Goal: Information Seeking & Learning: Learn about a topic

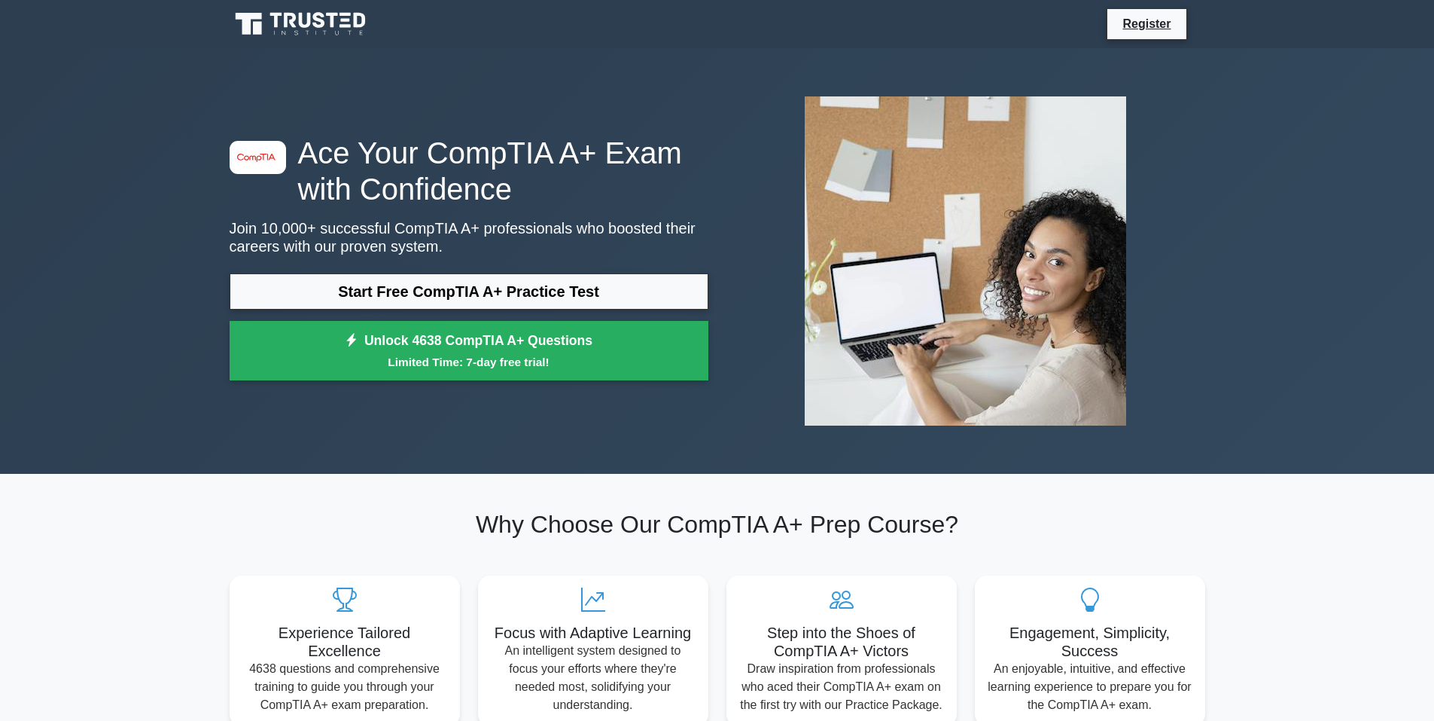
drag, startPoint x: 402, startPoint y: 297, endPoint x: 82, endPoint y: 301, distance: 320.0
click at [82, 301] on div "image/svg+xml Ace Your CompTIA A+ Exam with Confidence Join 10,000+ successful …" at bounding box center [717, 260] width 1434 height 425
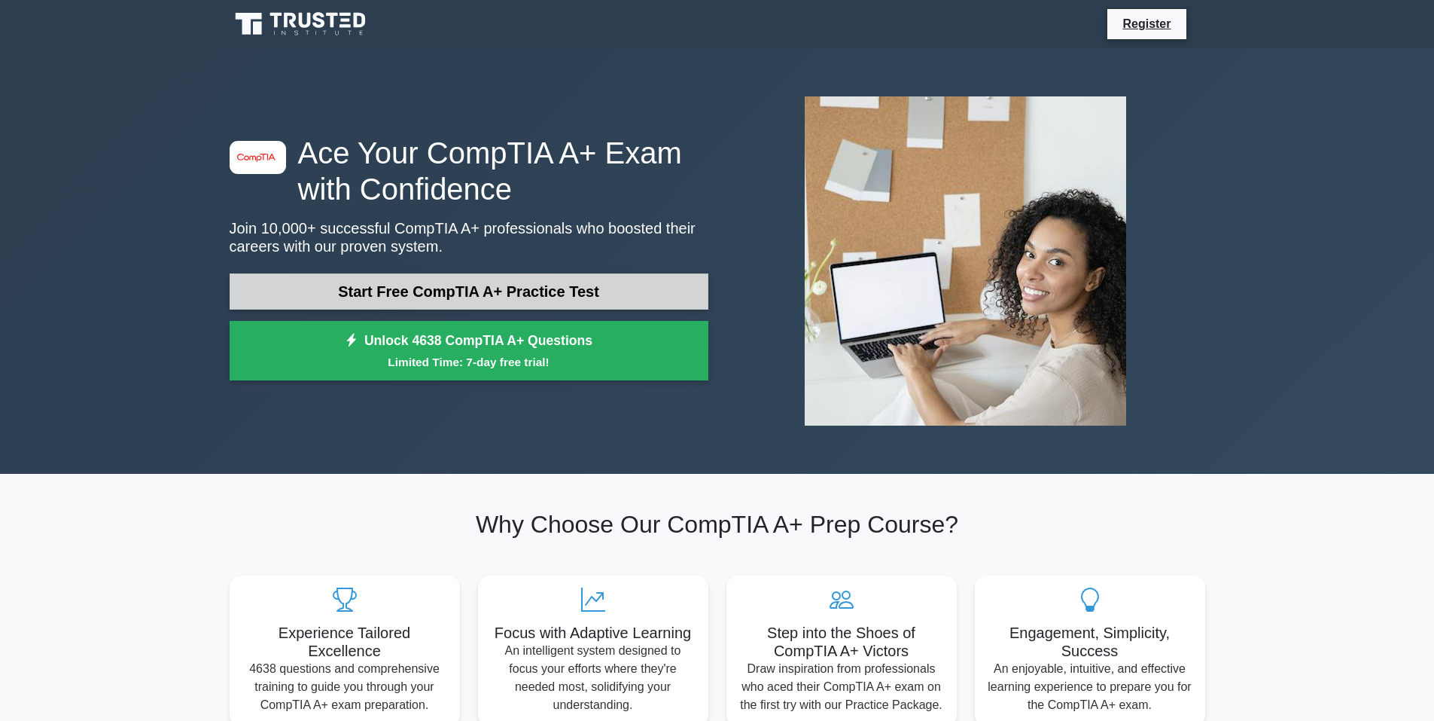
click at [414, 306] on link "Start Free CompTIA A+ Practice Test" at bounding box center [469, 291] width 479 height 36
click at [481, 288] on link "Start Free CompTIA A+ Practice Test" at bounding box center [469, 291] width 479 height 36
click at [511, 282] on link "Start Free CompTIA A+ Practice Test" at bounding box center [469, 291] width 479 height 36
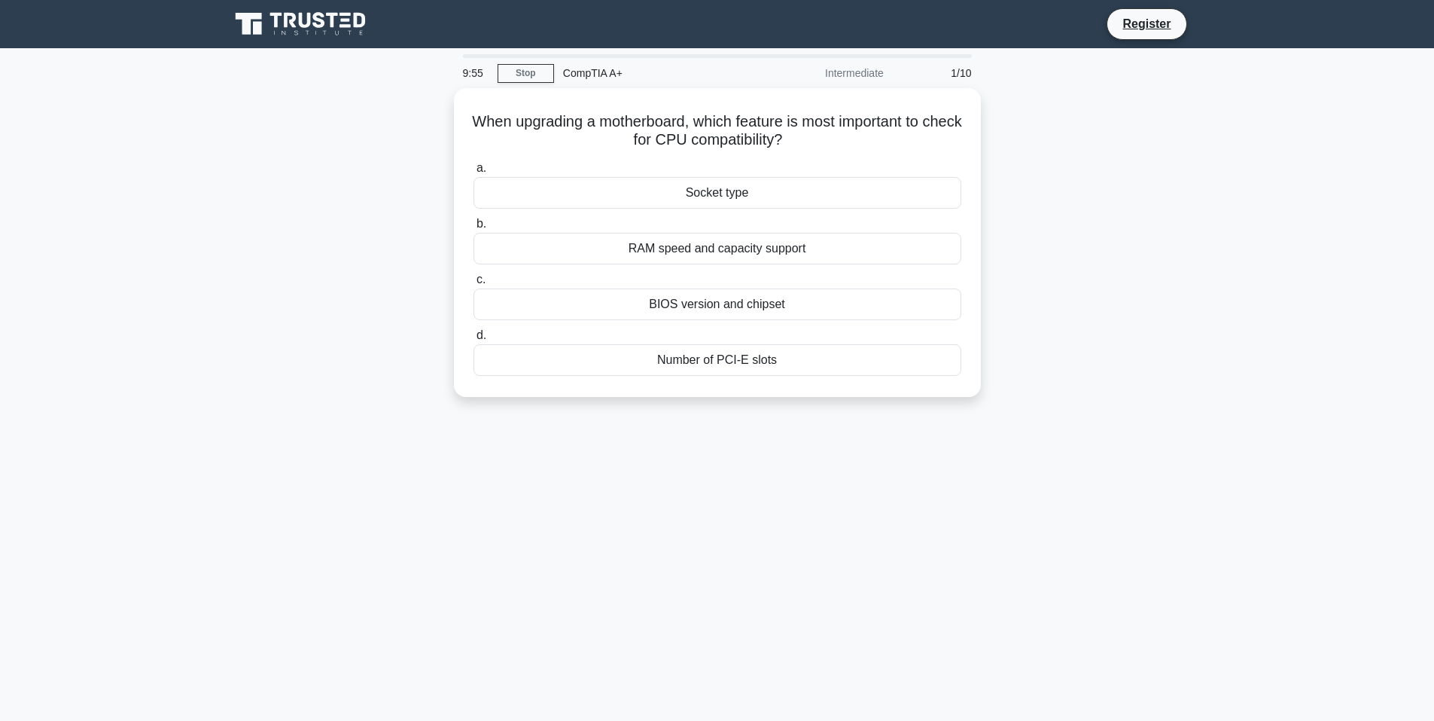
drag, startPoint x: 715, startPoint y: 195, endPoint x: 349, endPoint y: 169, distance: 366.1
click at [349, 169] on div "When upgrading a motherboard, which feature is most important to check for CPU …" at bounding box center [718, 251] width 994 height 327
drag, startPoint x: 491, startPoint y: 332, endPoint x: 1071, endPoint y: 462, distance: 594.8
click at [1069, 470] on div "9:07 Stop CompTIA A+ Intermediate 1/10 When upgrading a motherboard, which feat…" at bounding box center [718, 430] width 994 height 753
click at [761, 192] on div "Socket type" at bounding box center [718, 189] width 488 height 32
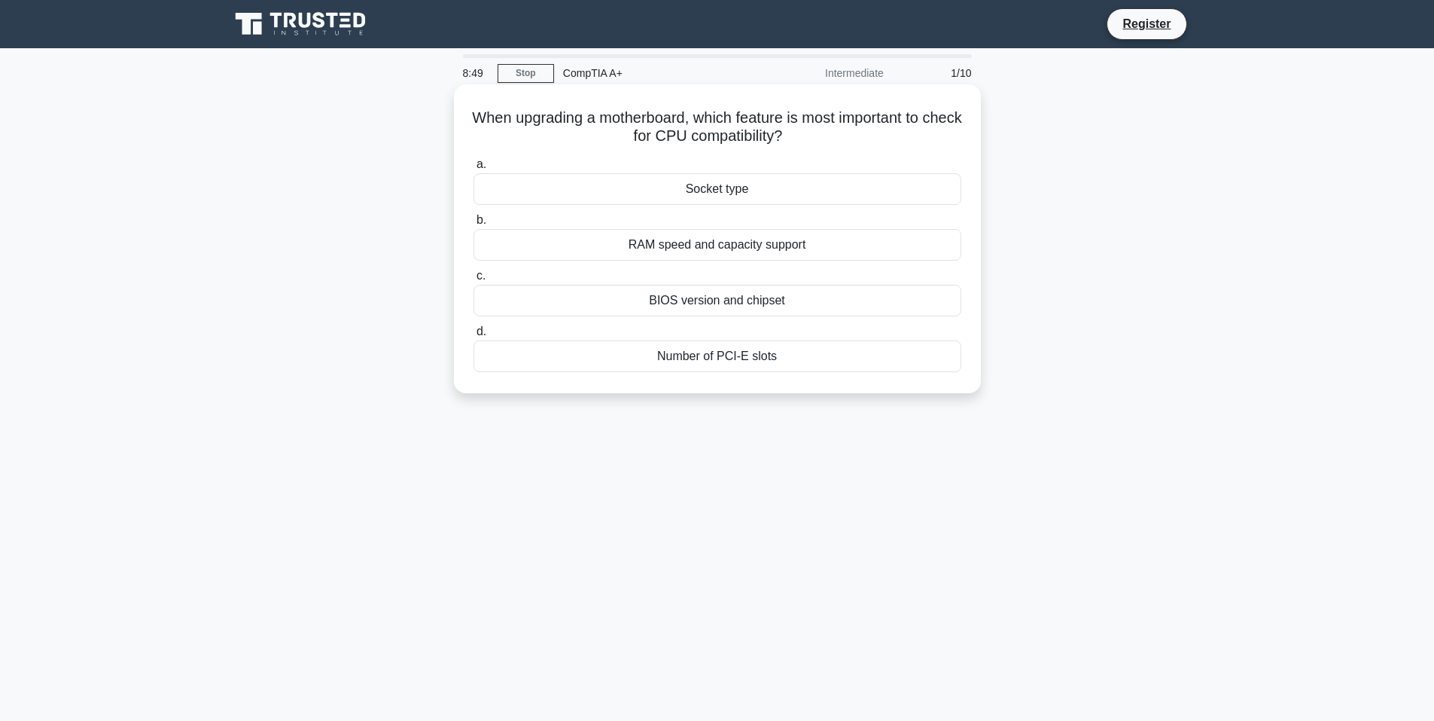
click at [474, 169] on input "a. Socket type" at bounding box center [474, 165] width 0 height 10
drag, startPoint x: 760, startPoint y: 212, endPoint x: 779, endPoint y: 213, distance: 18.8
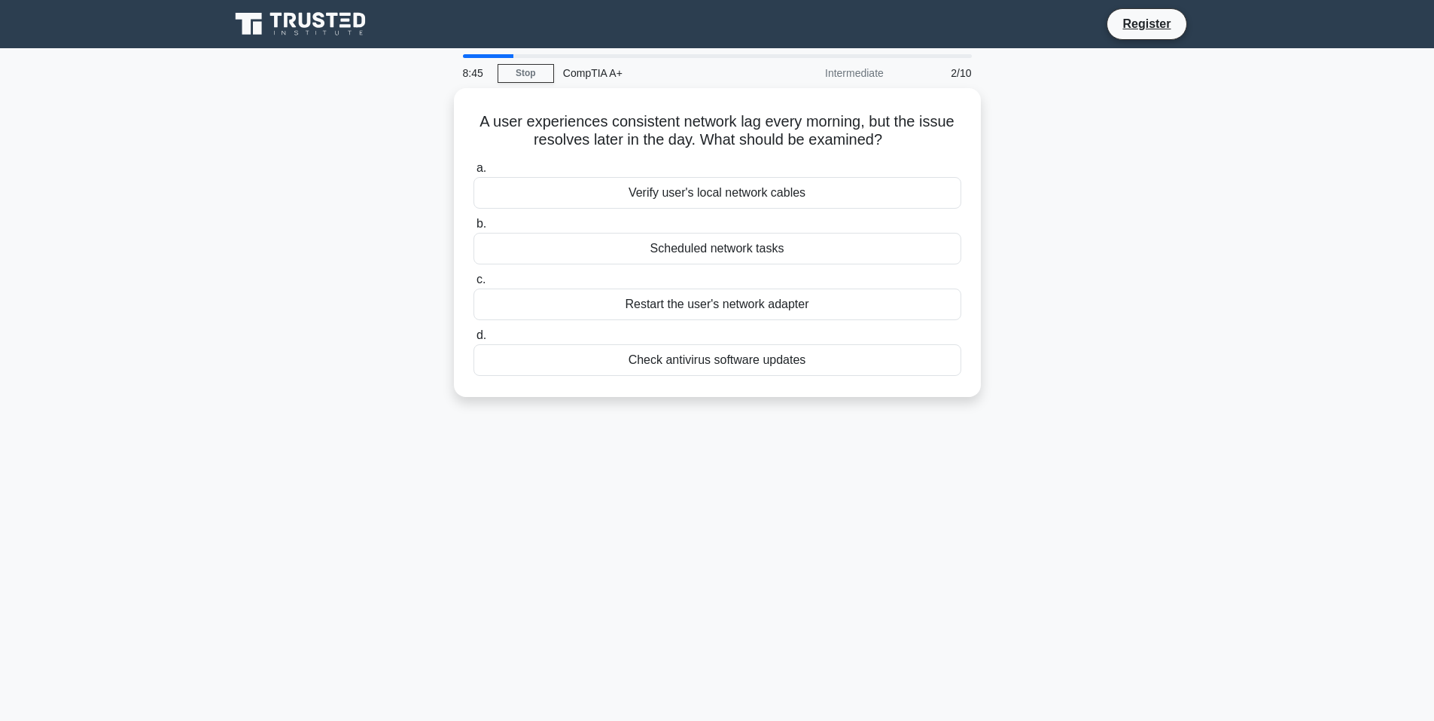
drag, startPoint x: 779, startPoint y: 213, endPoint x: 1145, endPoint y: 148, distance: 372.5
click at [1145, 148] on div "A user experiences consistent network lag every morning, but the issue resolves…" at bounding box center [718, 251] width 994 height 327
drag, startPoint x: 1131, startPoint y: 178, endPoint x: 1088, endPoint y: 111, distance: 79.6
click at [1088, 111] on div "A user experiences consistent network lag every morning, but the issue resolves…" at bounding box center [718, 251] width 994 height 327
drag, startPoint x: 1088, startPoint y: 111, endPoint x: 1069, endPoint y: 84, distance: 33.0
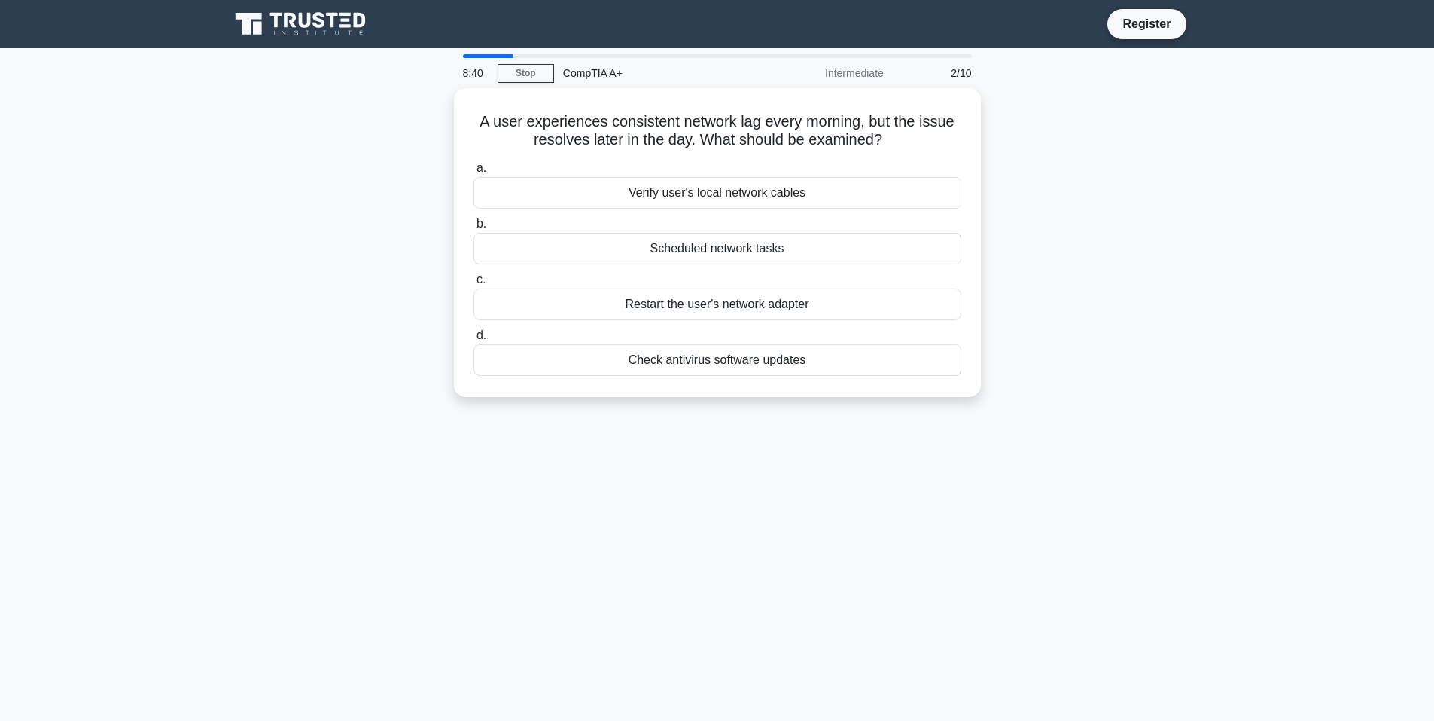
click at [1069, 84] on div "8:40 Stop CompTIA A+ Intermediate 2/10 A user experiences consistent network la…" at bounding box center [718, 430] width 994 height 753
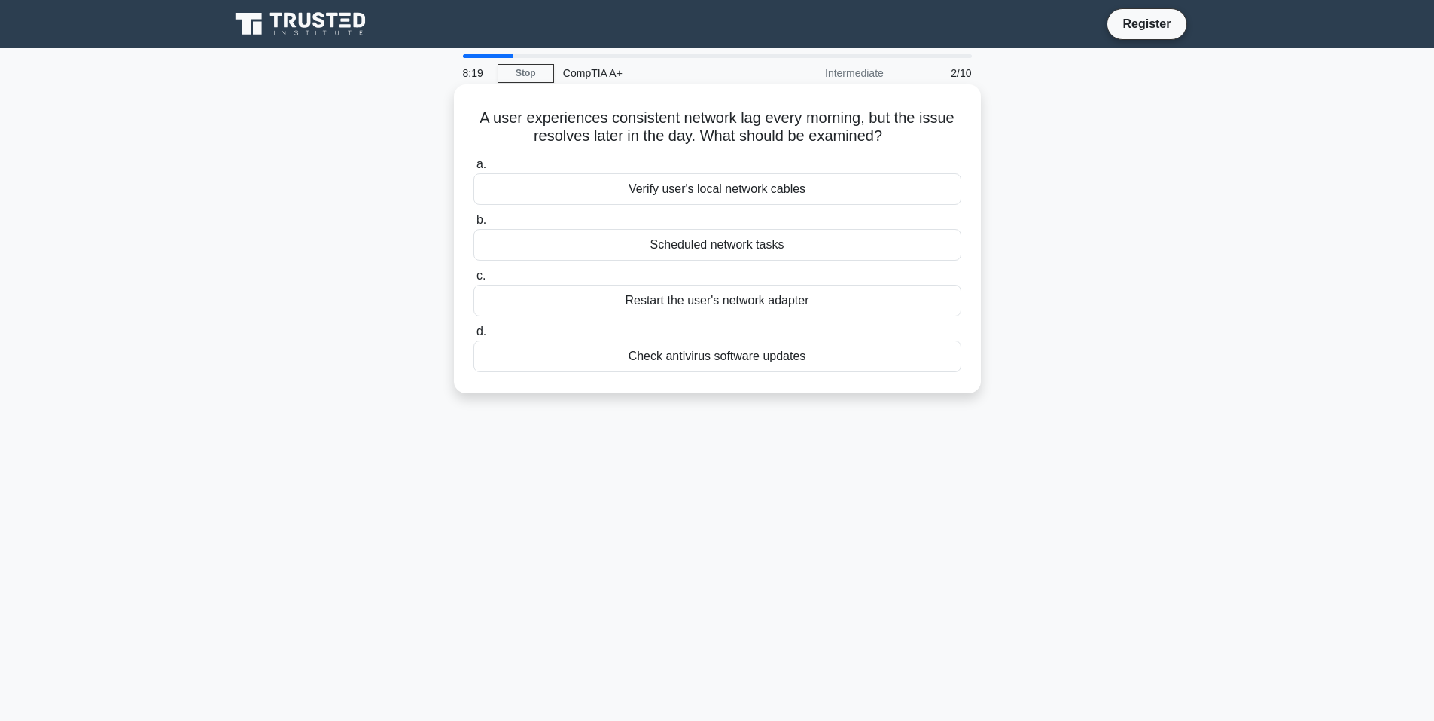
click at [711, 188] on div "Verify user's local network cables" at bounding box center [718, 189] width 488 height 32
click at [474, 169] on input "a. Verify user's local network cables" at bounding box center [474, 165] width 0 height 10
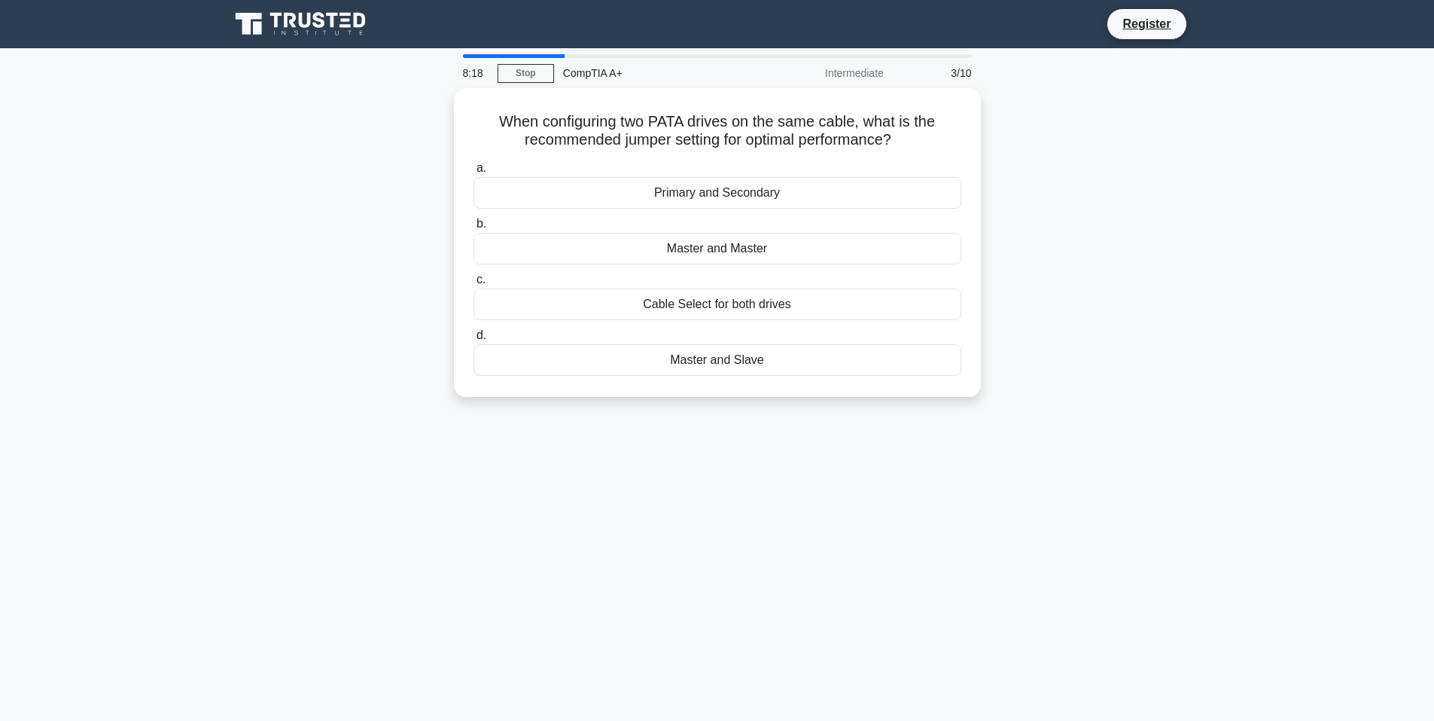
drag, startPoint x: 711, startPoint y: 188, endPoint x: 225, endPoint y: 267, distance: 492.0
click at [225, 267] on div "When configuring two PATA drives on the same cable, what is the recommended jum…" at bounding box center [718, 251] width 994 height 327
click at [685, 197] on div "Primary and Secondary" at bounding box center [718, 189] width 488 height 32
click at [474, 169] on input "a. Primary and Secondary" at bounding box center [474, 165] width 0 height 10
drag, startPoint x: 693, startPoint y: 244, endPoint x: 1196, endPoint y: 205, distance: 504.5
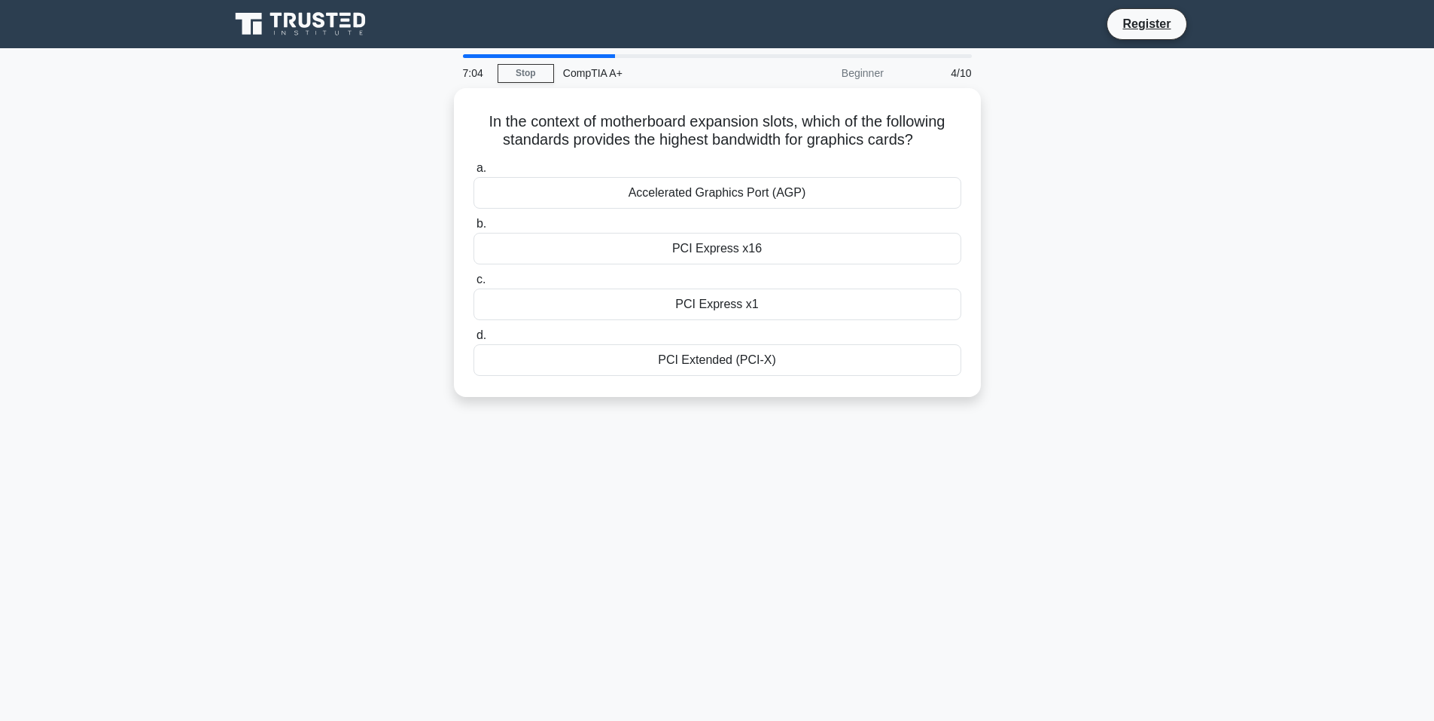
click at [1196, 205] on div "In the context of motherboard expansion slots, which of the following standards…" at bounding box center [718, 251] width 994 height 327
drag, startPoint x: 1196, startPoint y: 203, endPoint x: 1180, endPoint y: 123, distance: 81.5
click at [1180, 123] on div "In the context of motherboard expansion slots, which of the following standards…" at bounding box center [718, 251] width 994 height 327
drag, startPoint x: 1184, startPoint y: 105, endPoint x: 1262, endPoint y: 105, distance: 77.6
click at [1262, 105] on main "6:54 Stop CompTIA A+ Beginner 4/10 In the context of motherboard expansion slot…" at bounding box center [717, 430] width 1434 height 765
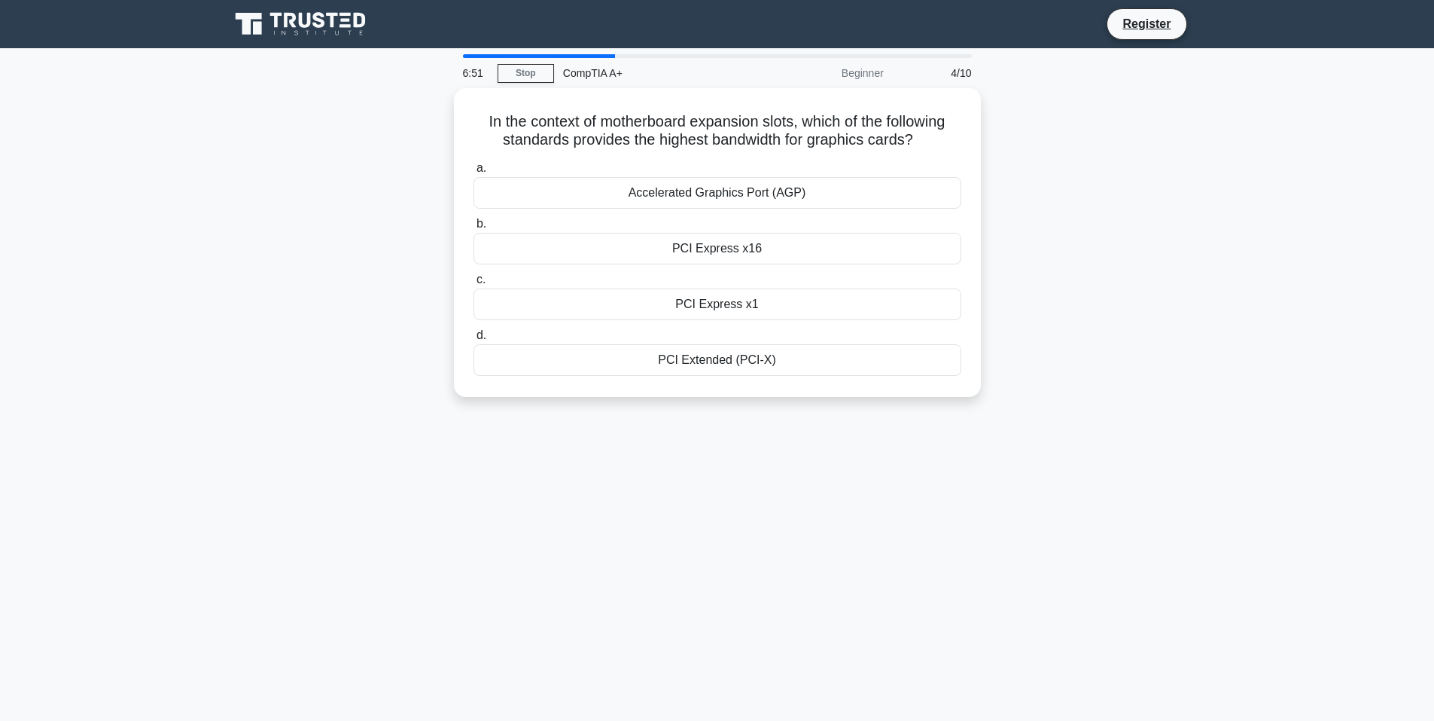
drag, startPoint x: 1263, startPoint y: 105, endPoint x: 1124, endPoint y: 70, distance: 142.8
click at [1124, 70] on div "6:51 Stop CompTIA A+ Beginner 4/10 In the context of motherboard expansion slot…" at bounding box center [718, 430] width 994 height 753
drag, startPoint x: 727, startPoint y: 251, endPoint x: 718, endPoint y: 238, distance: 16.1
click at [718, 238] on div "PCI Express x16" at bounding box center [718, 245] width 488 height 32
click at [474, 225] on input "b. PCI Express x16" at bounding box center [474, 220] width 0 height 10
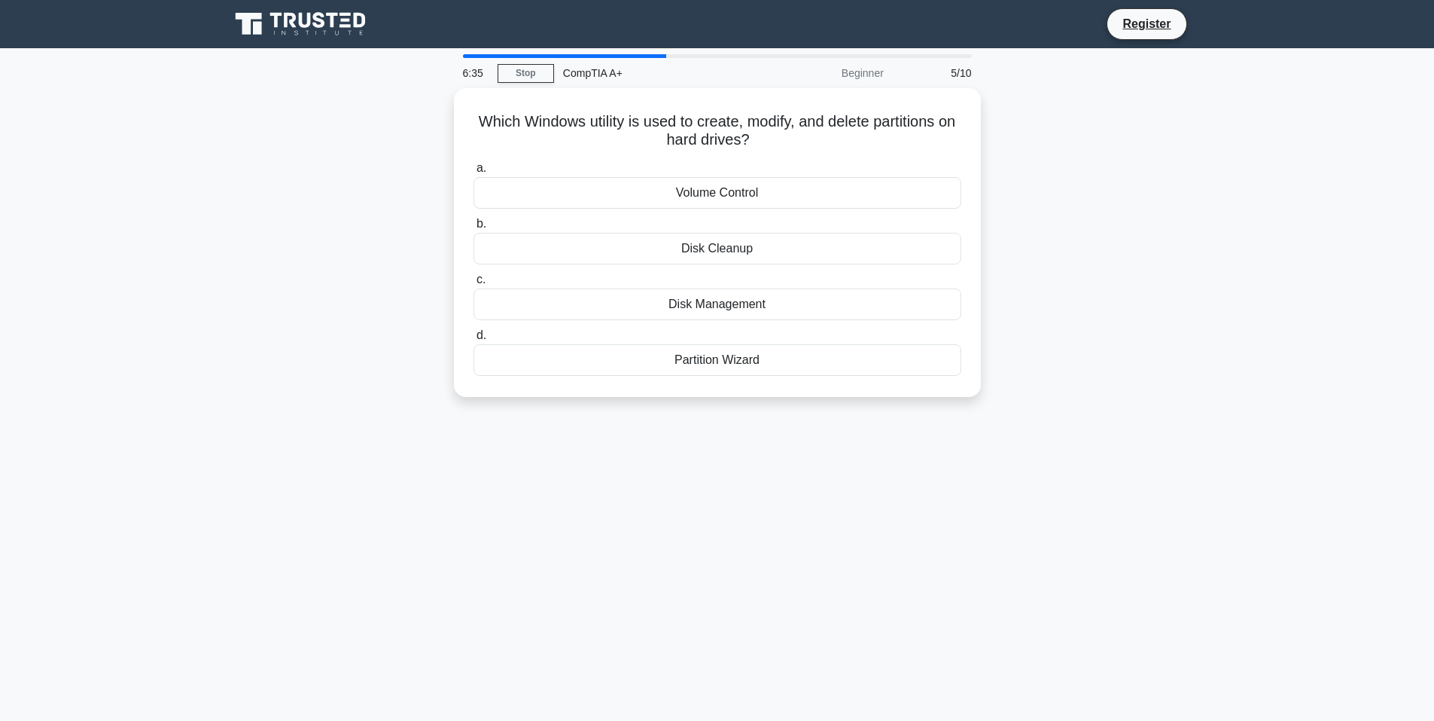
drag, startPoint x: 717, startPoint y: 239, endPoint x: 1174, endPoint y: 186, distance: 460.0
click at [1174, 186] on div "Which Windows utility is used to create, modify, and delete partitions on hard …" at bounding box center [718, 251] width 994 height 327
drag, startPoint x: 750, startPoint y: 299, endPoint x: 670, endPoint y: 488, distance: 205.1
click at [666, 499] on div "6:13 Stop CompTIA A+ Beginner 5/10 Which Windows utility is used to create, mod…" at bounding box center [718, 430] width 994 height 753
click at [749, 309] on div "Disk Management" at bounding box center [718, 301] width 488 height 32
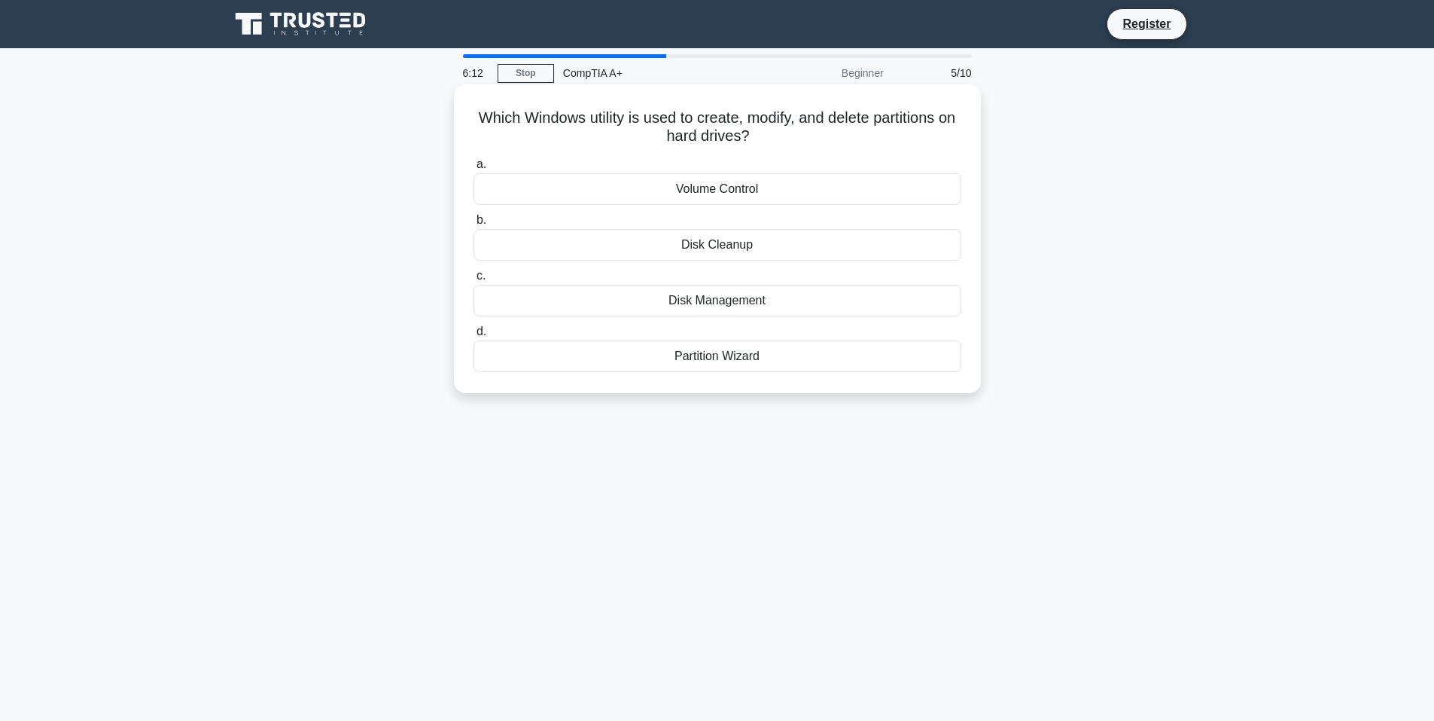
click at [474, 281] on input "c. Disk Management" at bounding box center [474, 276] width 0 height 10
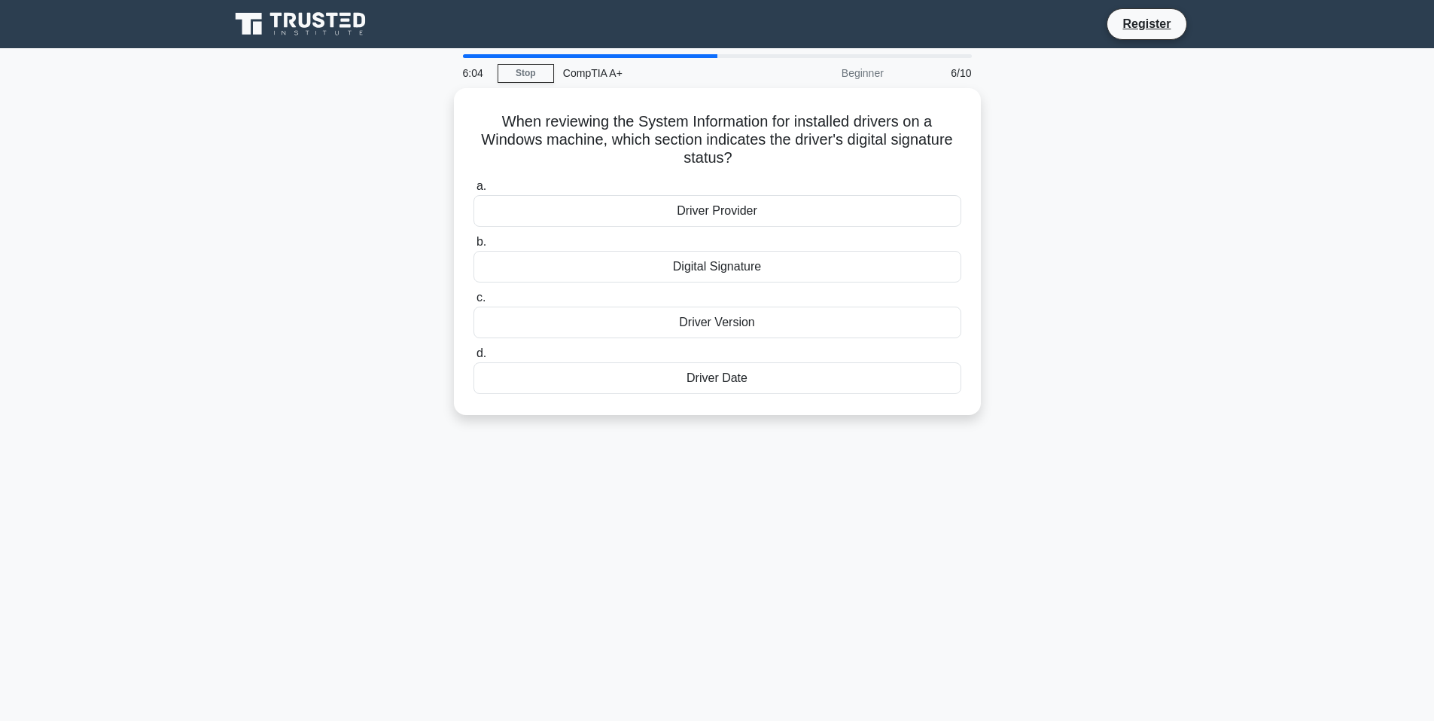
drag, startPoint x: 748, startPoint y: 324, endPoint x: 1189, endPoint y: 151, distance: 473.7
click at [1189, 151] on div "When reviewing the System Information for installed drivers on a Windows machin…" at bounding box center [718, 260] width 994 height 345
drag, startPoint x: 1189, startPoint y: 168, endPoint x: 1178, endPoint y: 71, distance: 97.7
click at [1200, 93] on div "When reviewing the System Information for installed drivers on a Windows machin…" at bounding box center [718, 260] width 994 height 345
click at [745, 322] on div "Driver Version" at bounding box center [718, 319] width 488 height 32
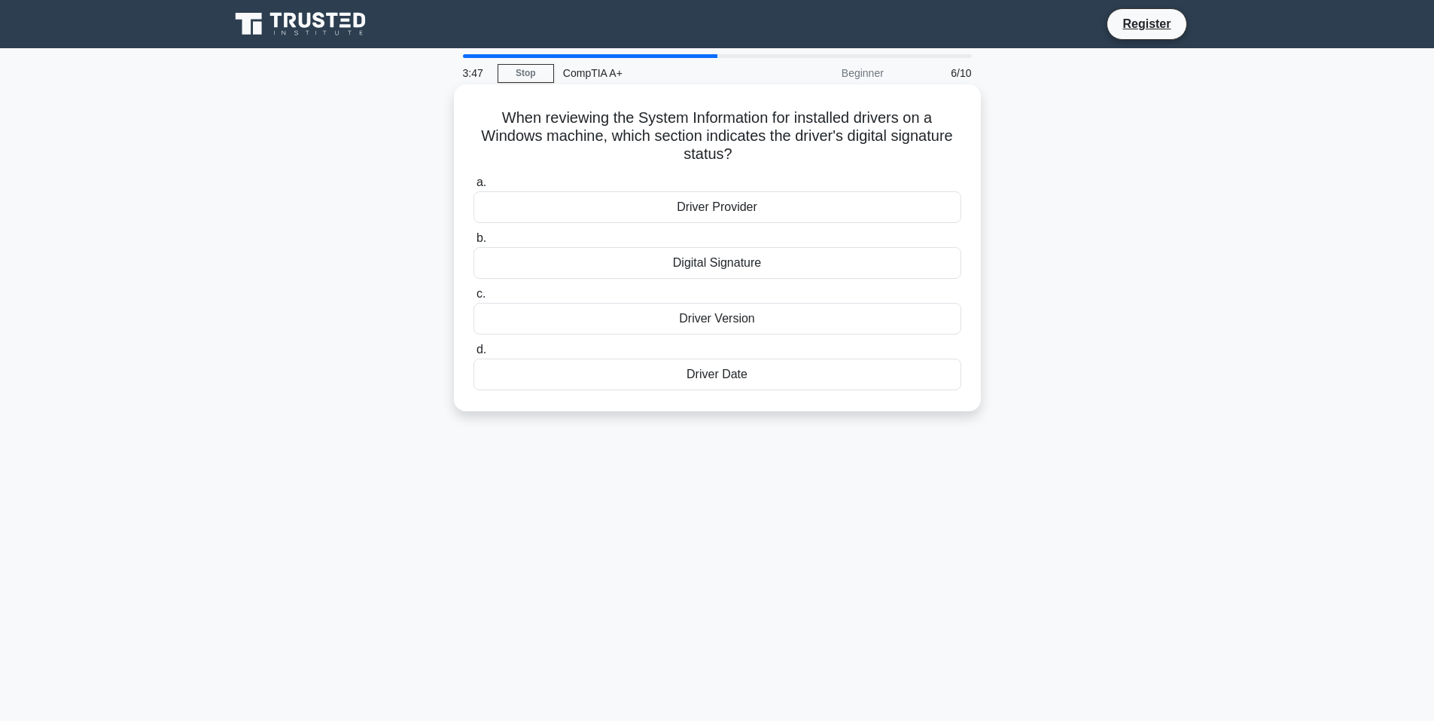
click at [474, 299] on input "c. Driver Version" at bounding box center [474, 294] width 0 height 10
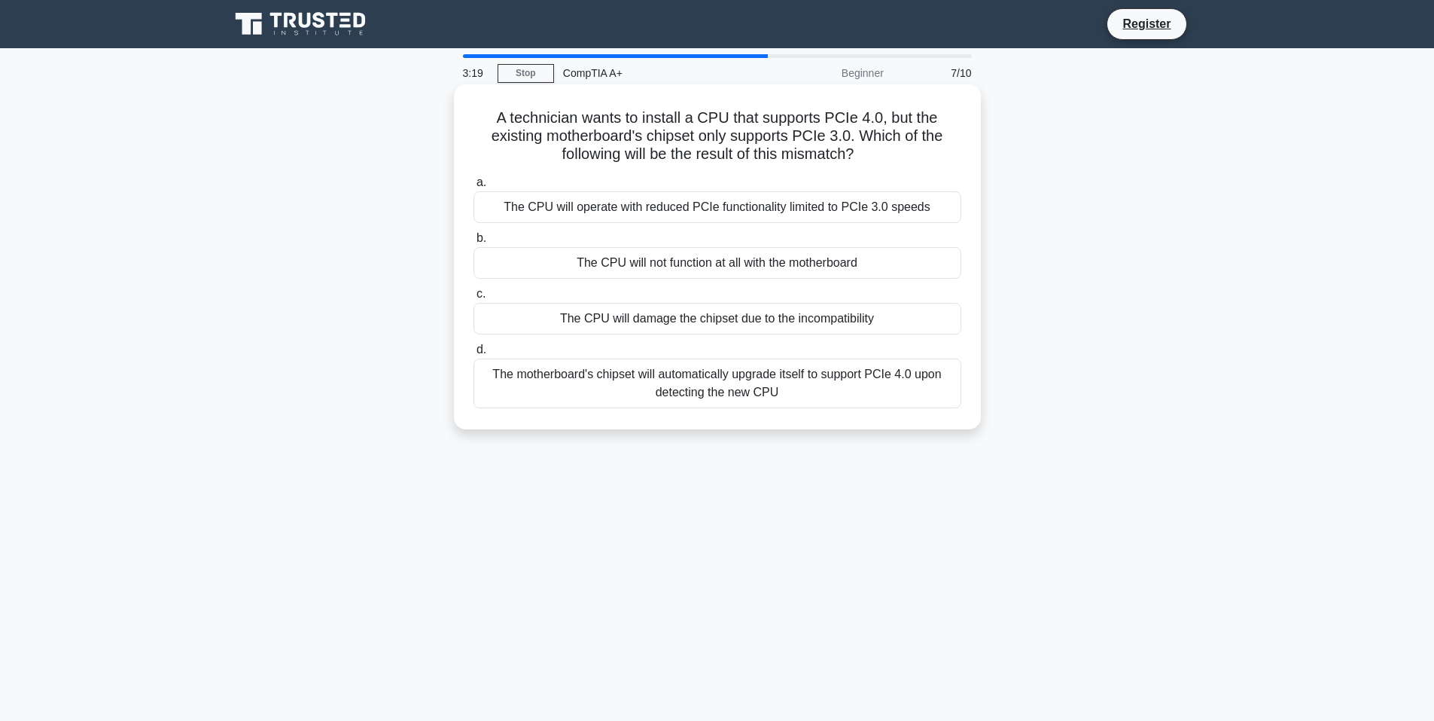
click at [753, 203] on div "The CPU will operate with reduced PCIe functionality limited to PCIe 3.0 speeds" at bounding box center [718, 207] width 488 height 32
click at [474, 187] on input "a. The CPU will operate with reduced PCIe functionality limited to PCIe 3.0 spe…" at bounding box center [474, 183] width 0 height 10
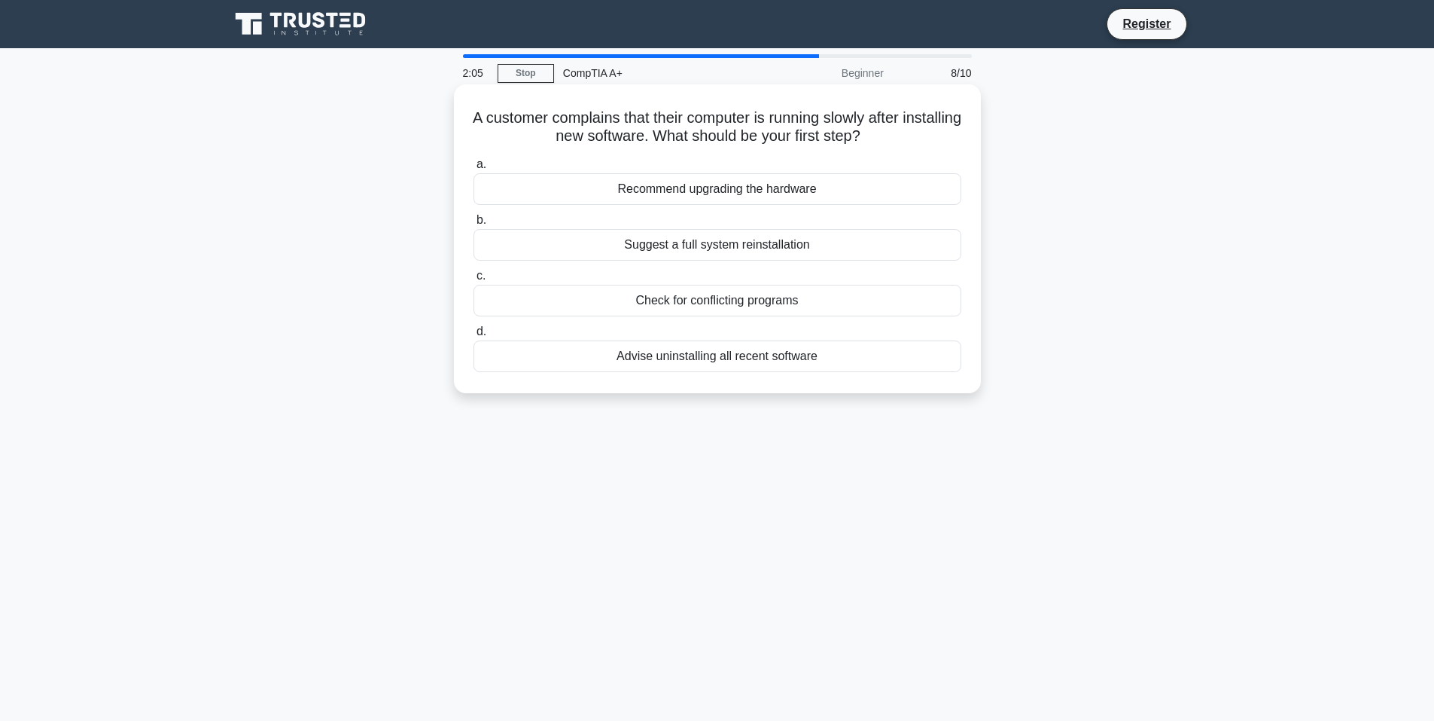
click at [708, 302] on div "Check for conflicting programs" at bounding box center [718, 301] width 488 height 32
click at [474, 281] on input "c. Check for conflicting programs" at bounding box center [474, 276] width 0 height 10
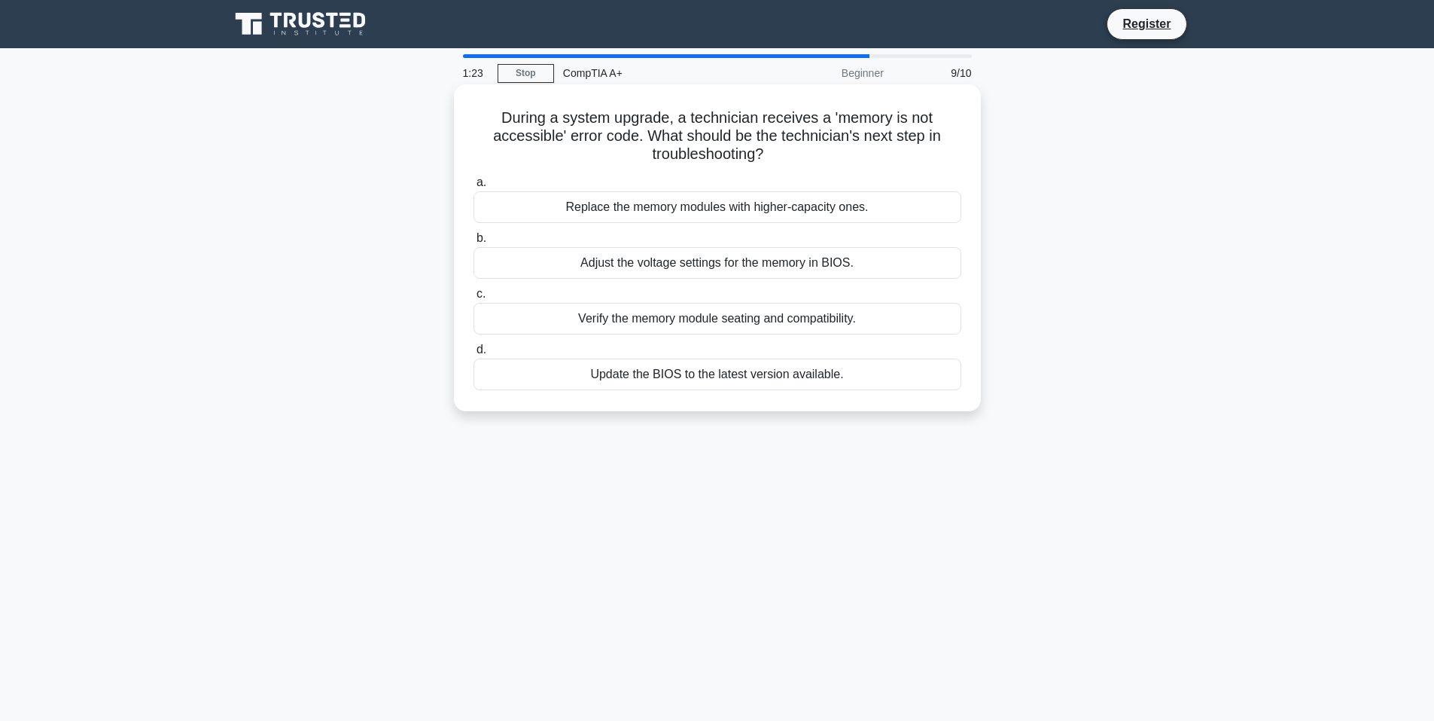
click at [684, 270] on div "Adjust the voltage settings for the memory in BIOS." at bounding box center [718, 263] width 488 height 32
click at [474, 243] on input "b. Adjust the voltage settings for the memory in BIOS." at bounding box center [474, 238] width 0 height 10
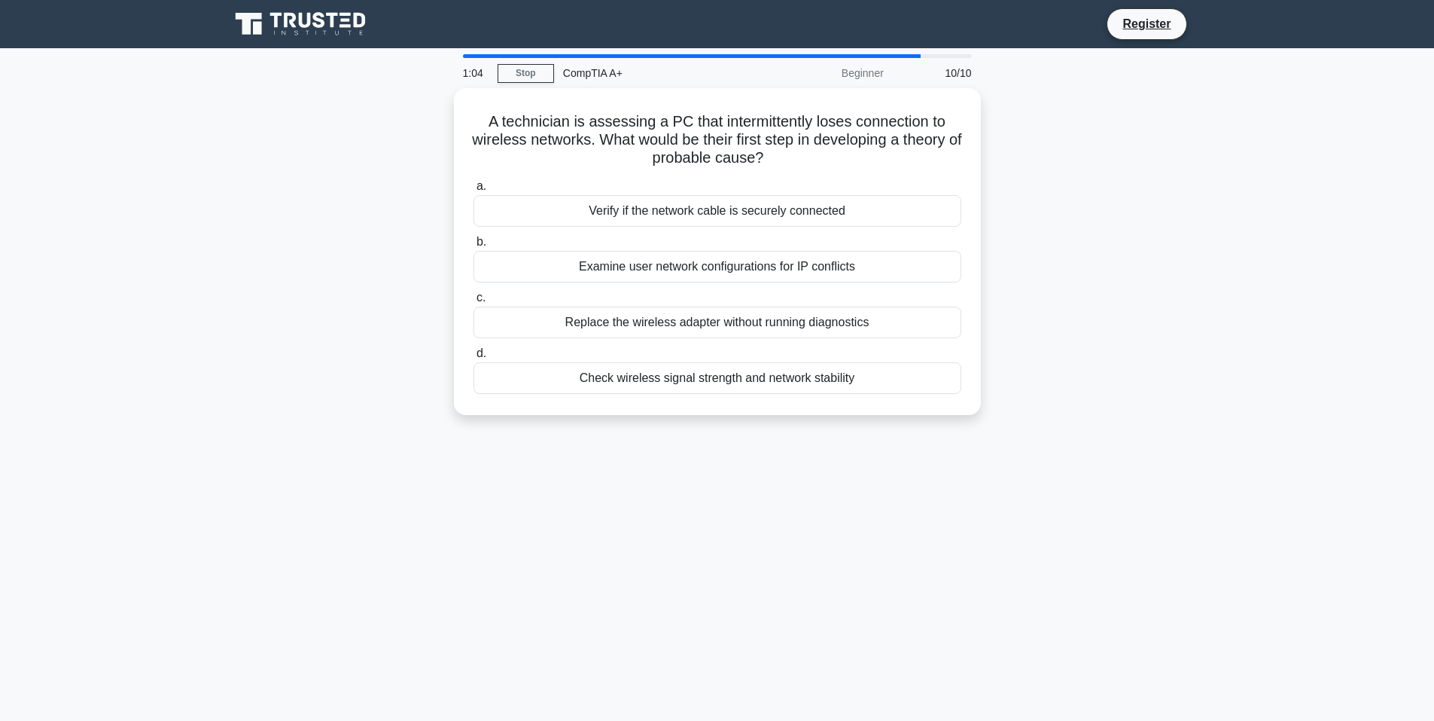
click at [78, 422] on main "1:04 Stop CompTIA A+ Beginner 10/10 A technician is assessing a PC that intermi…" at bounding box center [717, 430] width 1434 height 765
drag, startPoint x: 158, startPoint y: 359, endPoint x: 243, endPoint y: 422, distance: 105.6
click at [243, 422] on div "A technician is assessing a PC that intermittently loses connection to wireless…" at bounding box center [718, 260] width 994 height 345
drag, startPoint x: 565, startPoint y: 22, endPoint x: 1239, endPoint y: 177, distance: 691.5
click at [1239, 177] on main "0:24 Stop CompTIA A+ Beginner 10/10 A technician is assessing a PC that intermi…" at bounding box center [717, 430] width 1434 height 765
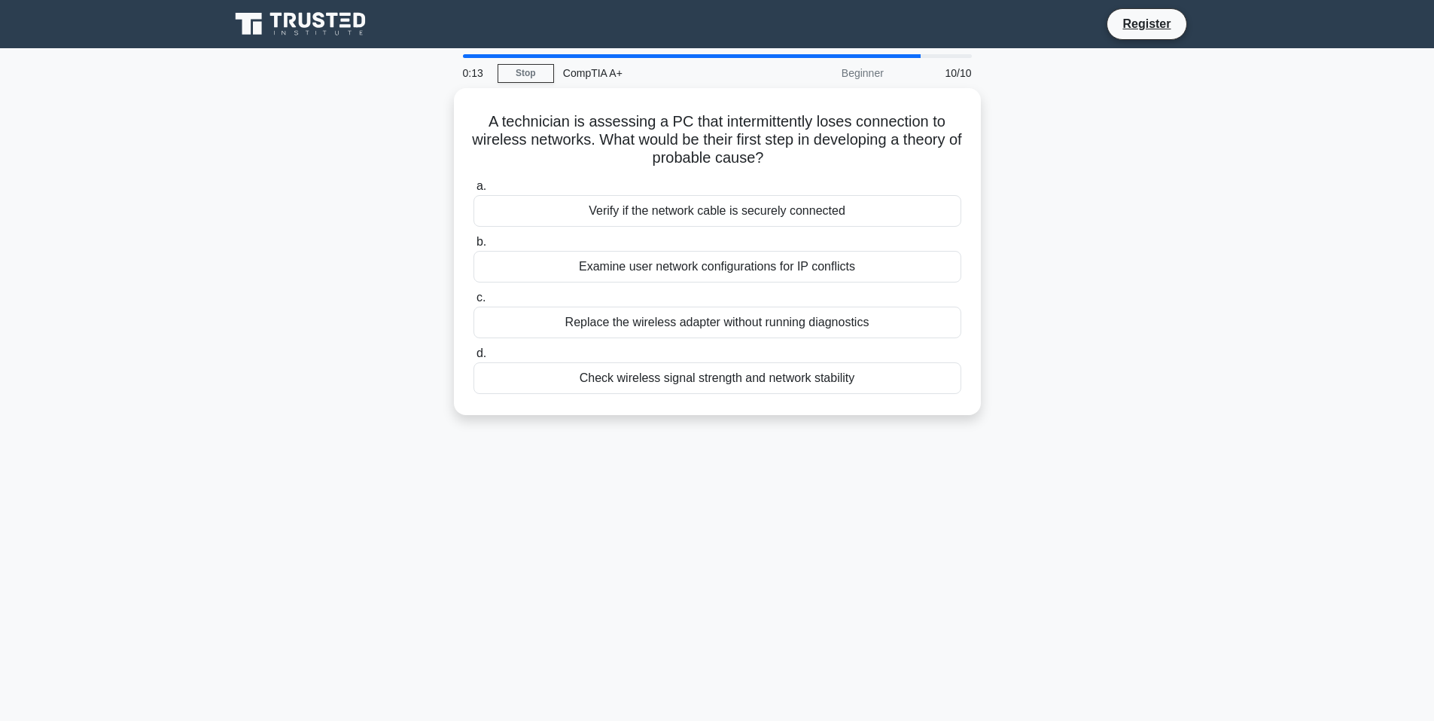
drag, startPoint x: 1238, startPoint y: 166, endPoint x: 678, endPoint y: 478, distance: 641.0
click at [678, 478] on div "0:13 Stop CompTIA A+ Beginner 10/10 A technician is assessing a PC that intermi…" at bounding box center [718, 430] width 994 height 753
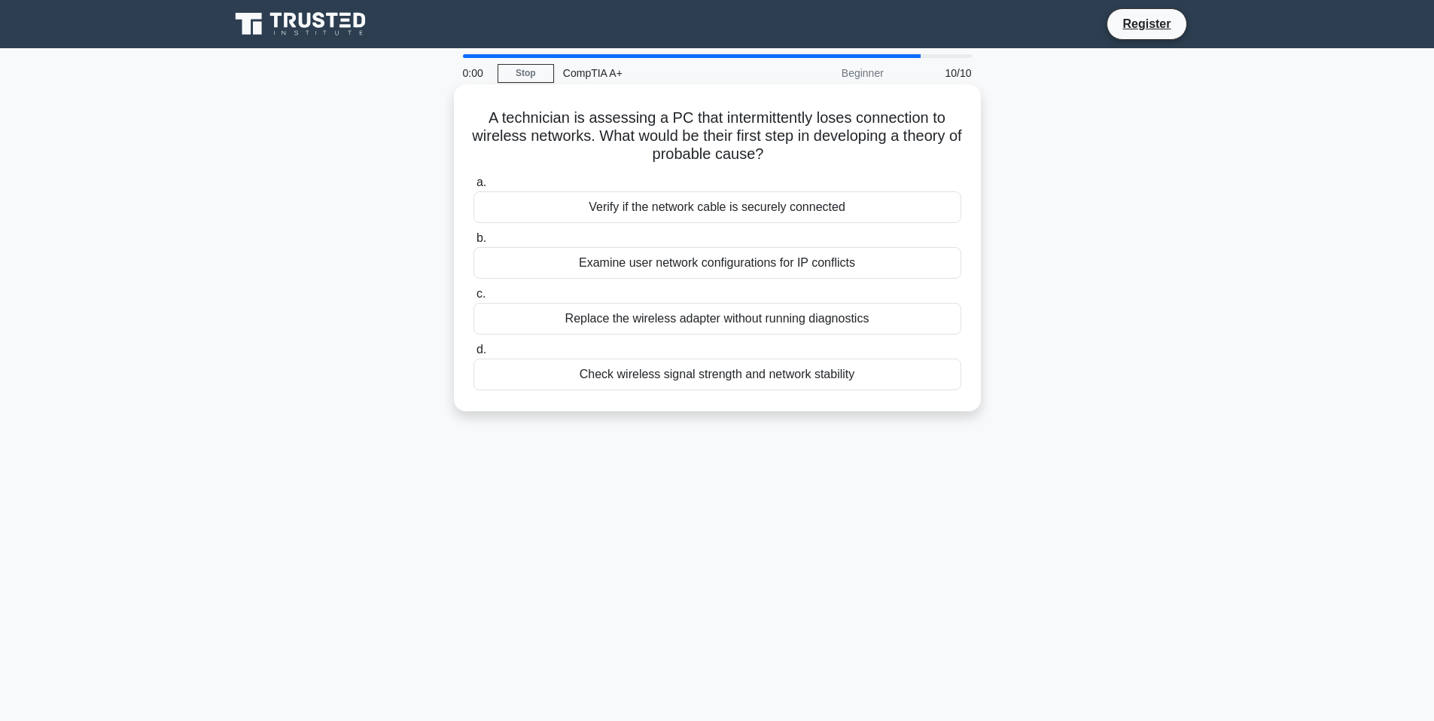
drag, startPoint x: 705, startPoint y: 201, endPoint x: 703, endPoint y: 191, distance: 10.0
click at [705, 202] on div "Verify if the network cable is securely connected" at bounding box center [718, 207] width 488 height 32
click at [474, 187] on input "a. Verify if the network cable is securely connected" at bounding box center [474, 183] width 0 height 10
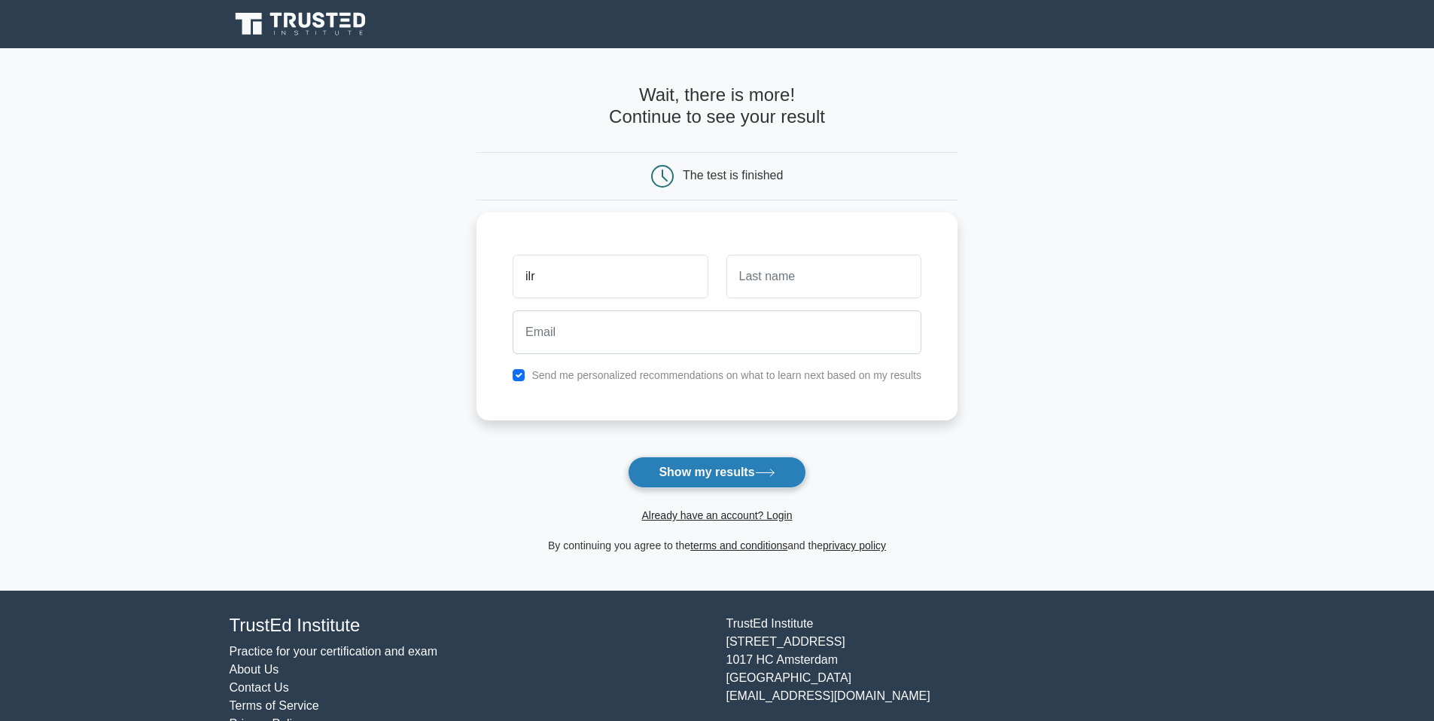
type input "ilr"
type input "vl"
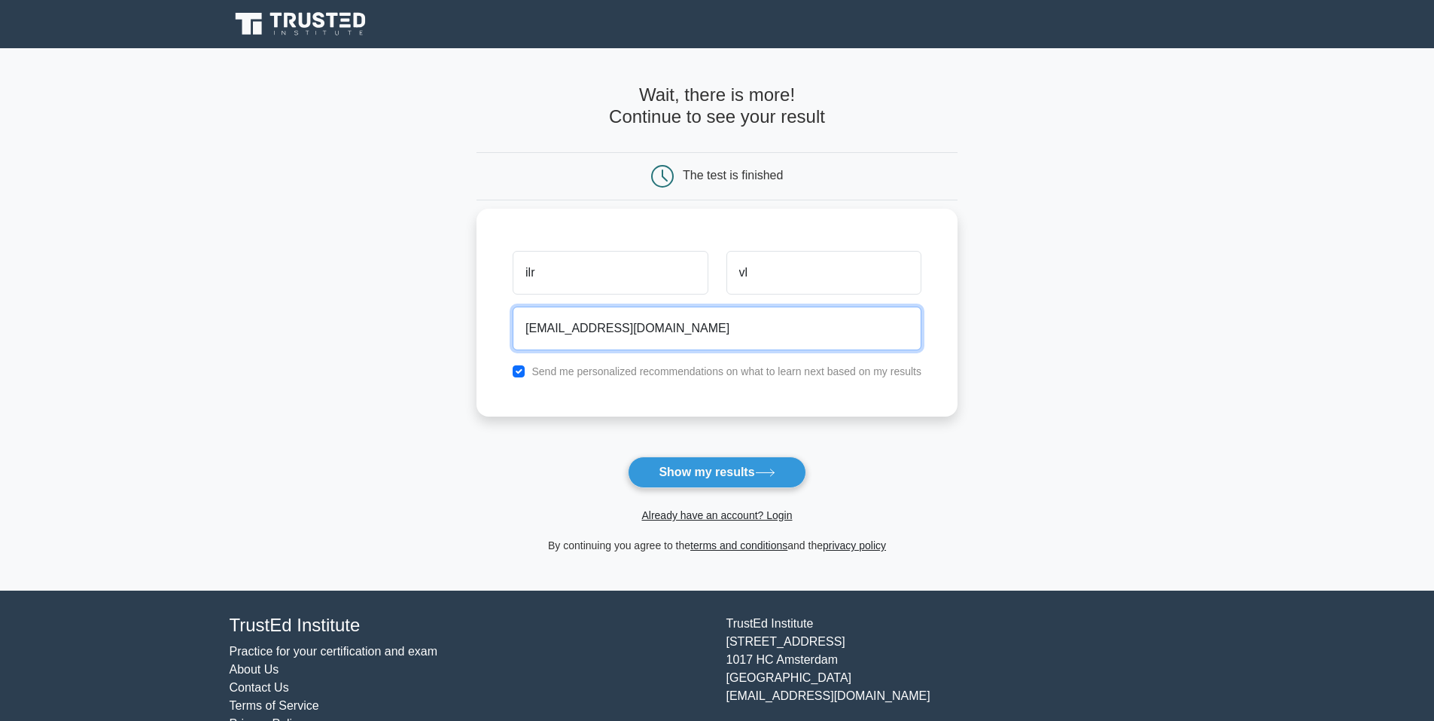
click at [532, 332] on input "[EMAIL_ADDRESS][DOMAIN_NAME]" at bounding box center [717, 328] width 409 height 44
type input "[EMAIL_ADDRESS][DOMAIN_NAME]"
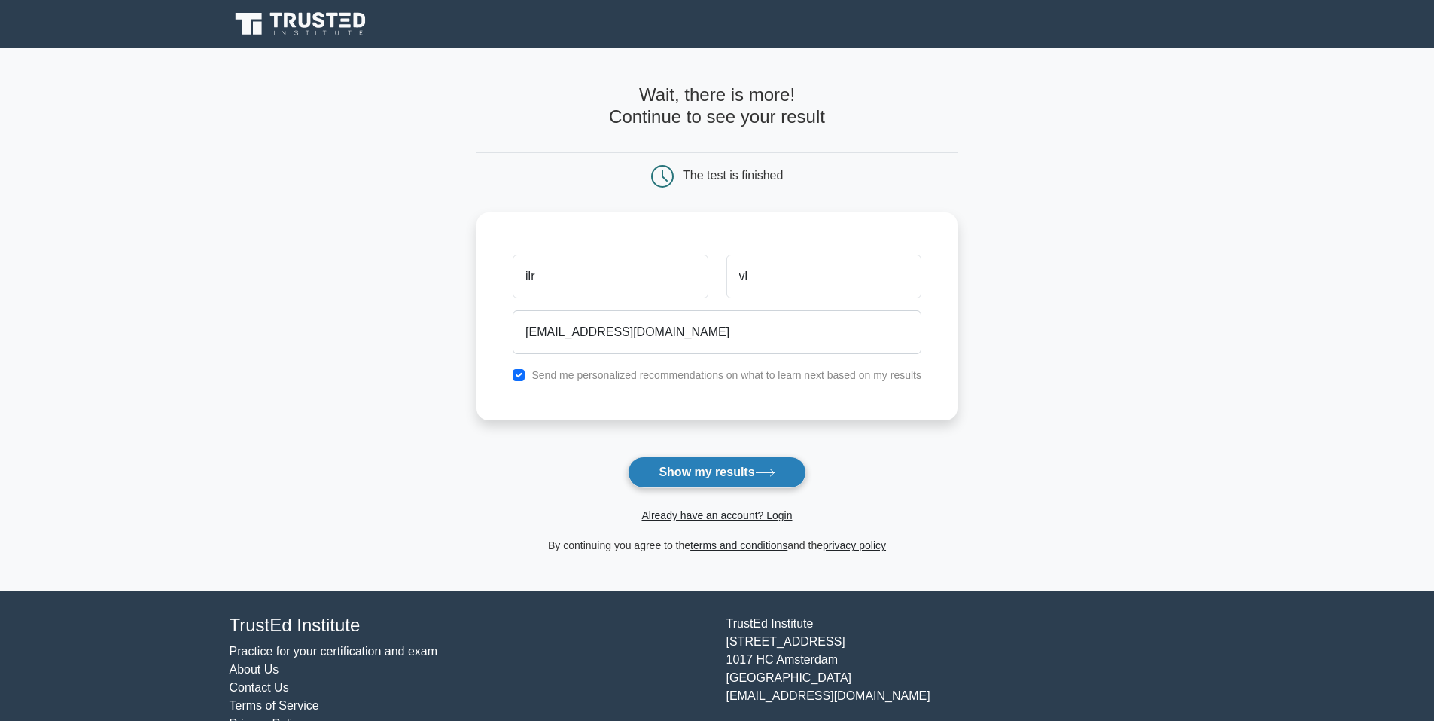
click at [748, 470] on button "Show my results" at bounding box center [717, 472] width 178 height 32
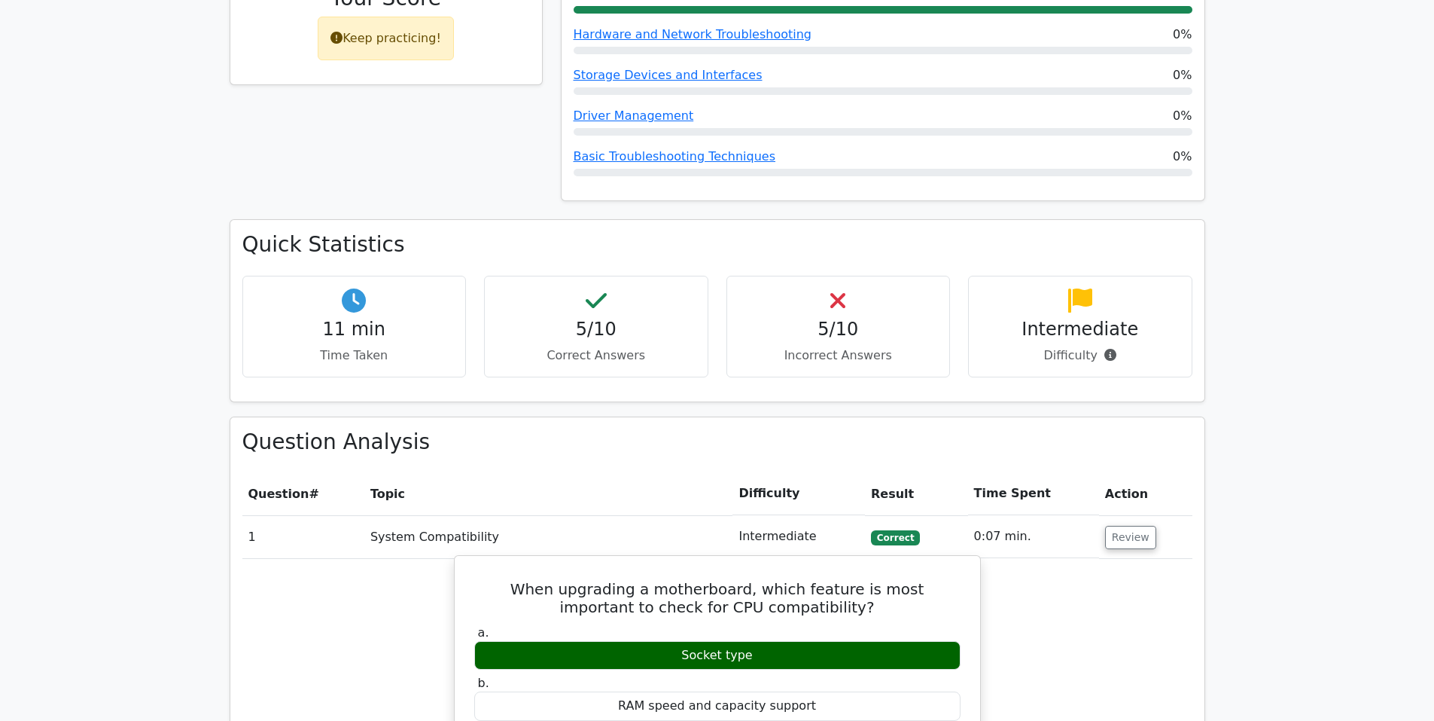
scroll to position [828, 0]
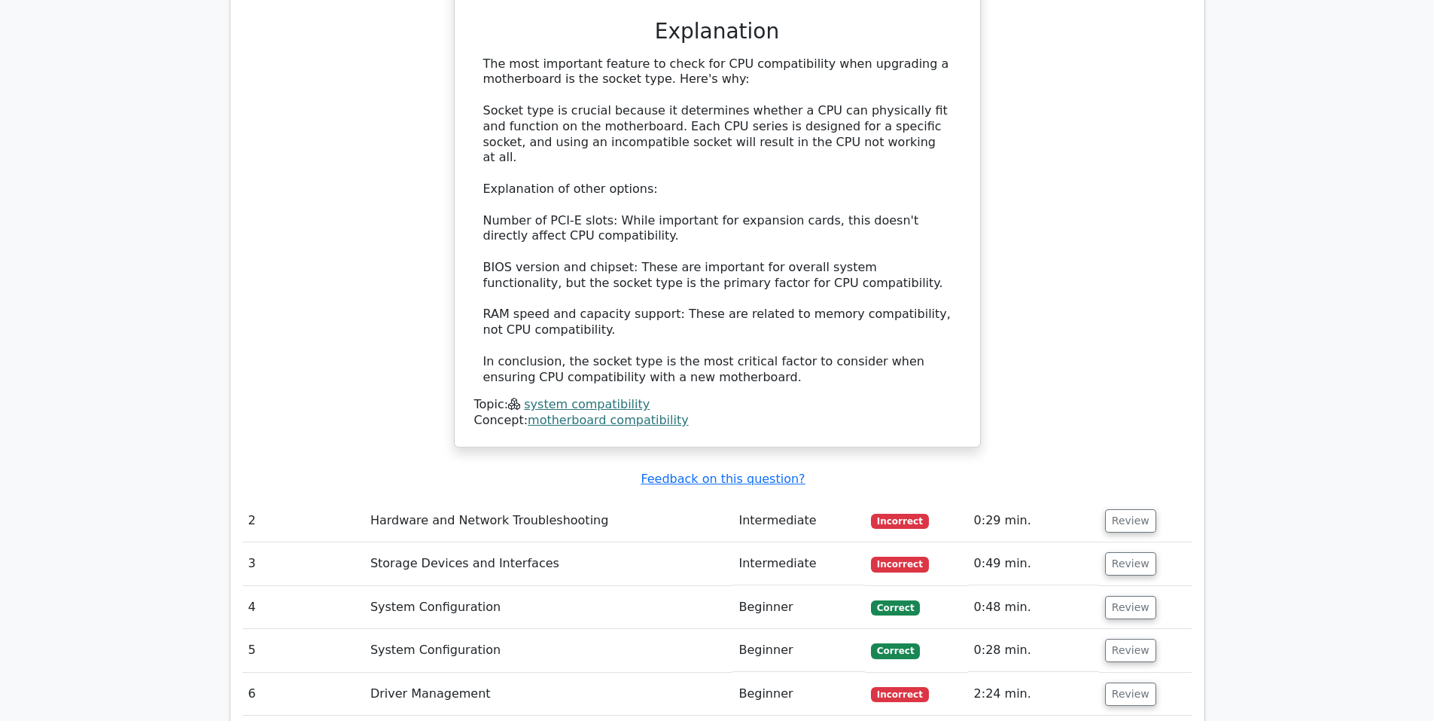
scroll to position [1656, 0]
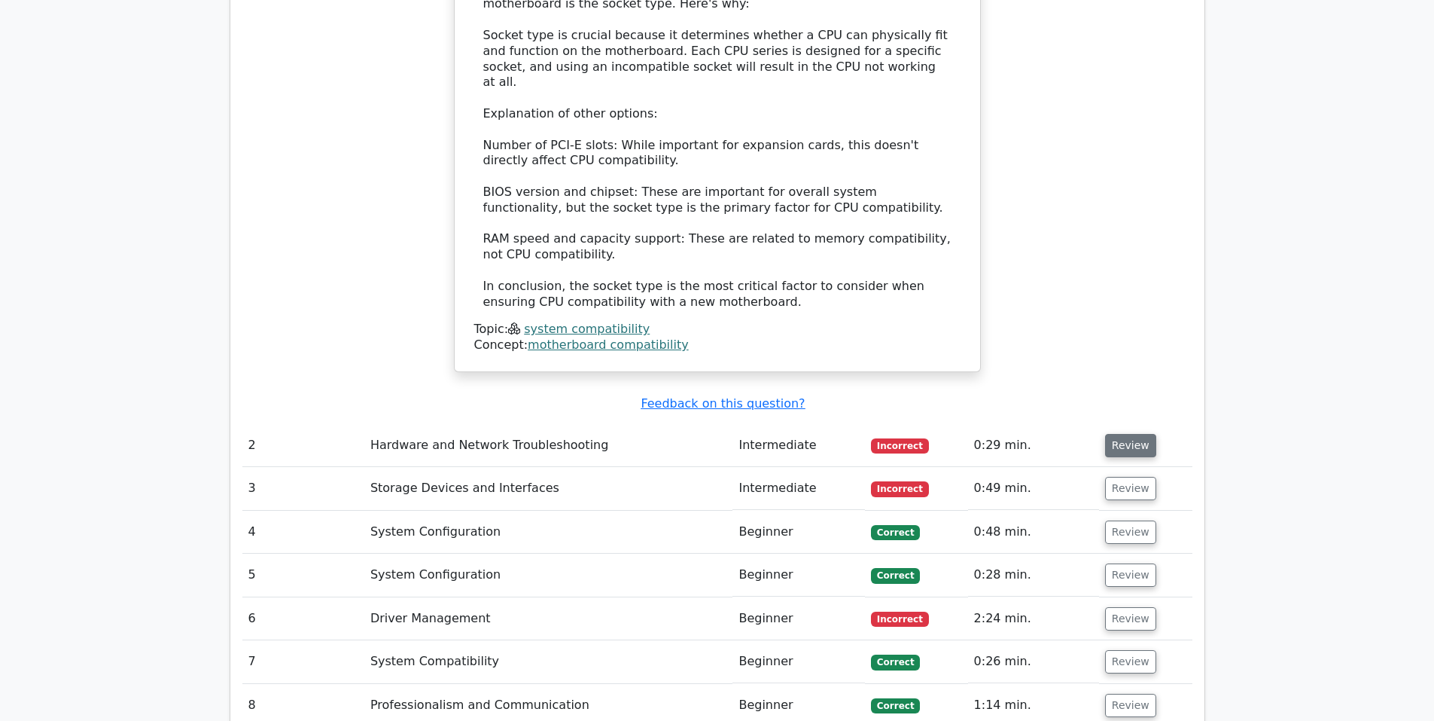
click at [1131, 434] on button "Review" at bounding box center [1130, 445] width 51 height 23
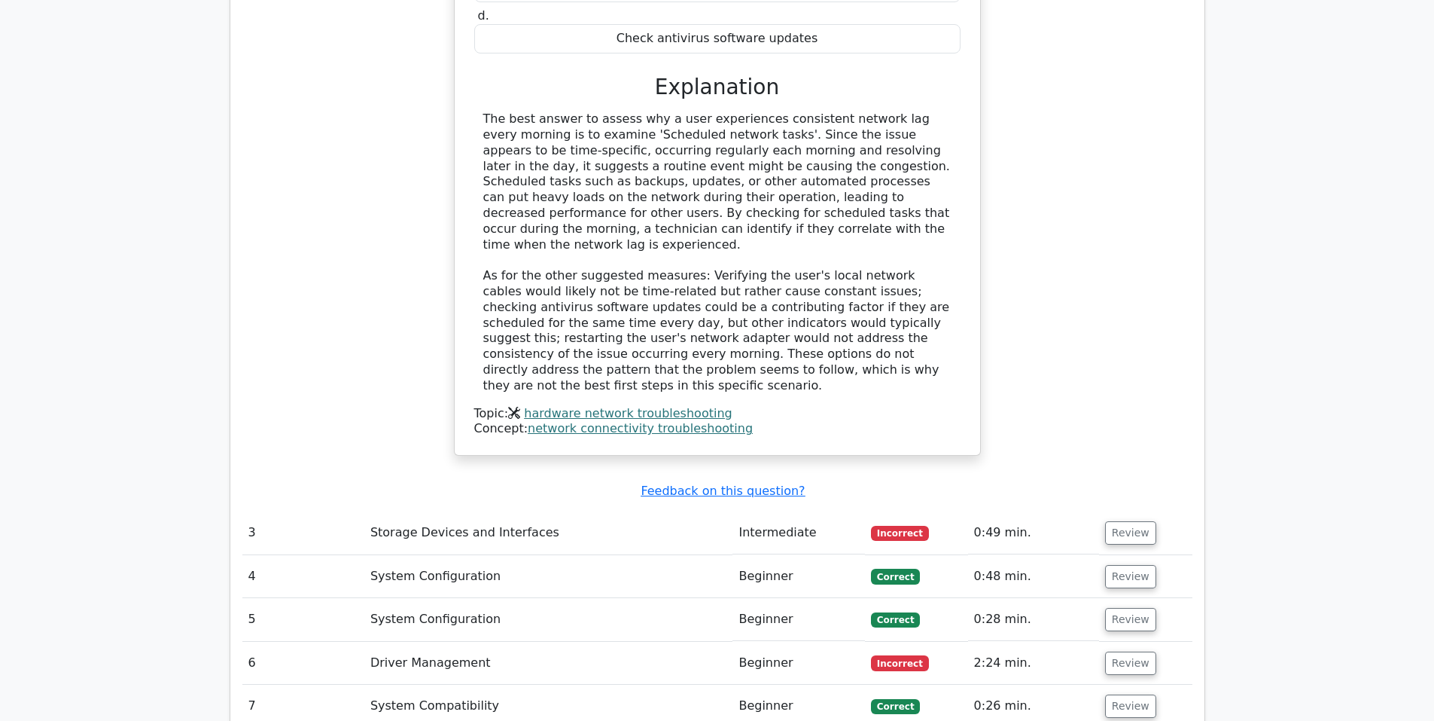
scroll to position [2409, 0]
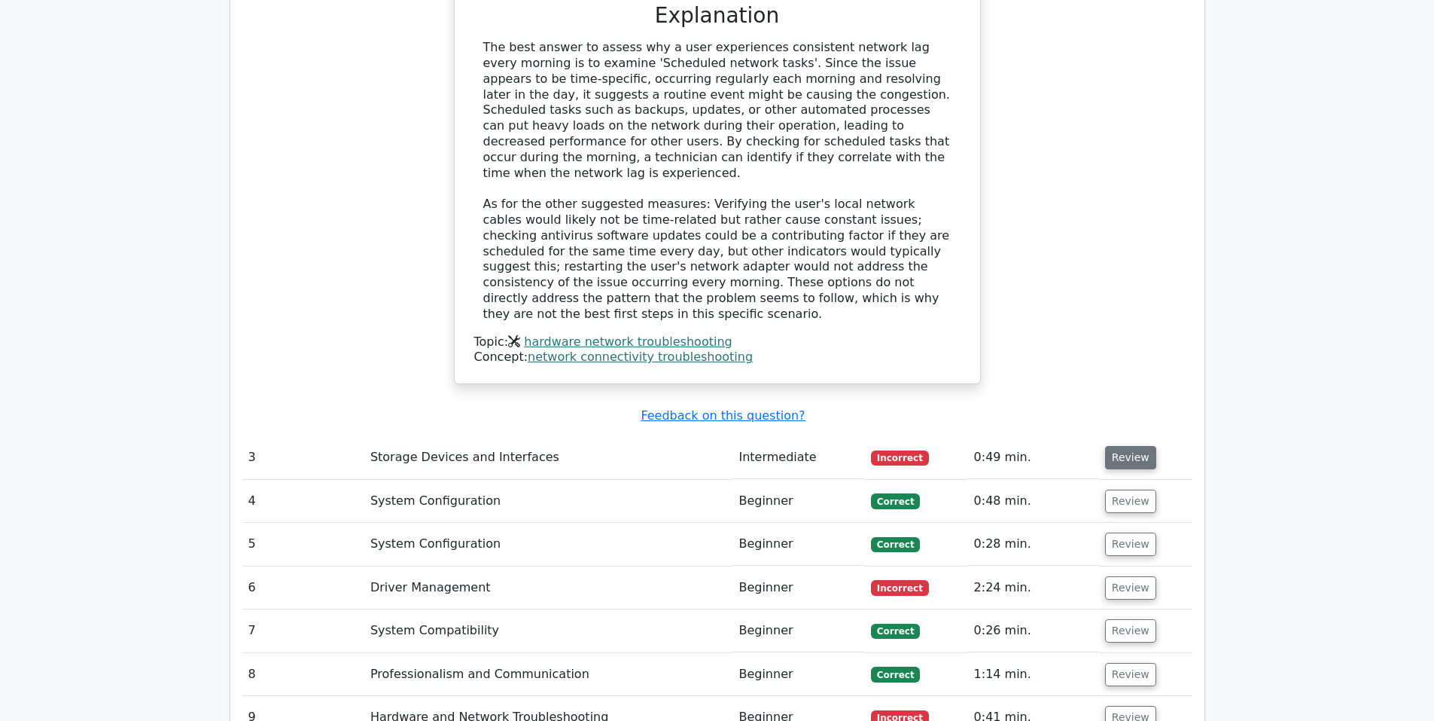
click at [1119, 446] on button "Review" at bounding box center [1130, 457] width 51 height 23
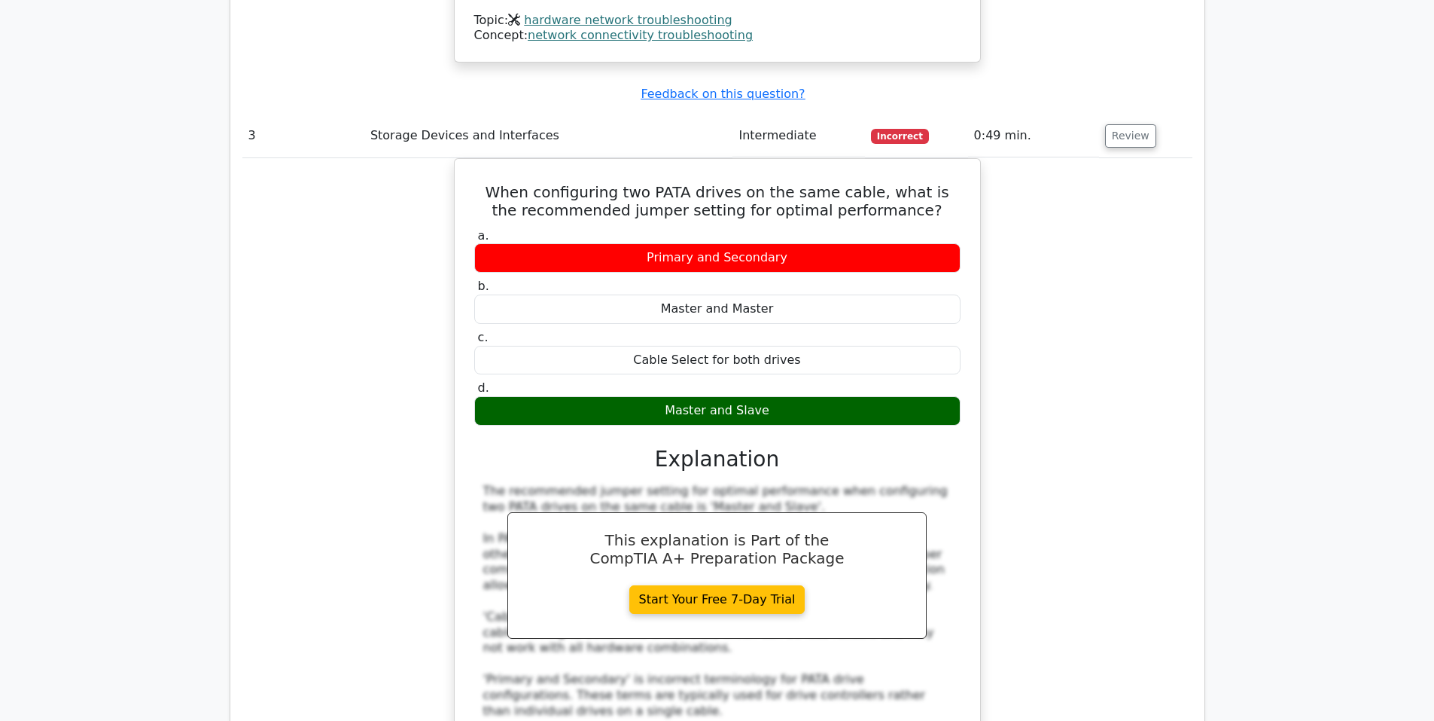
scroll to position [2744, 0]
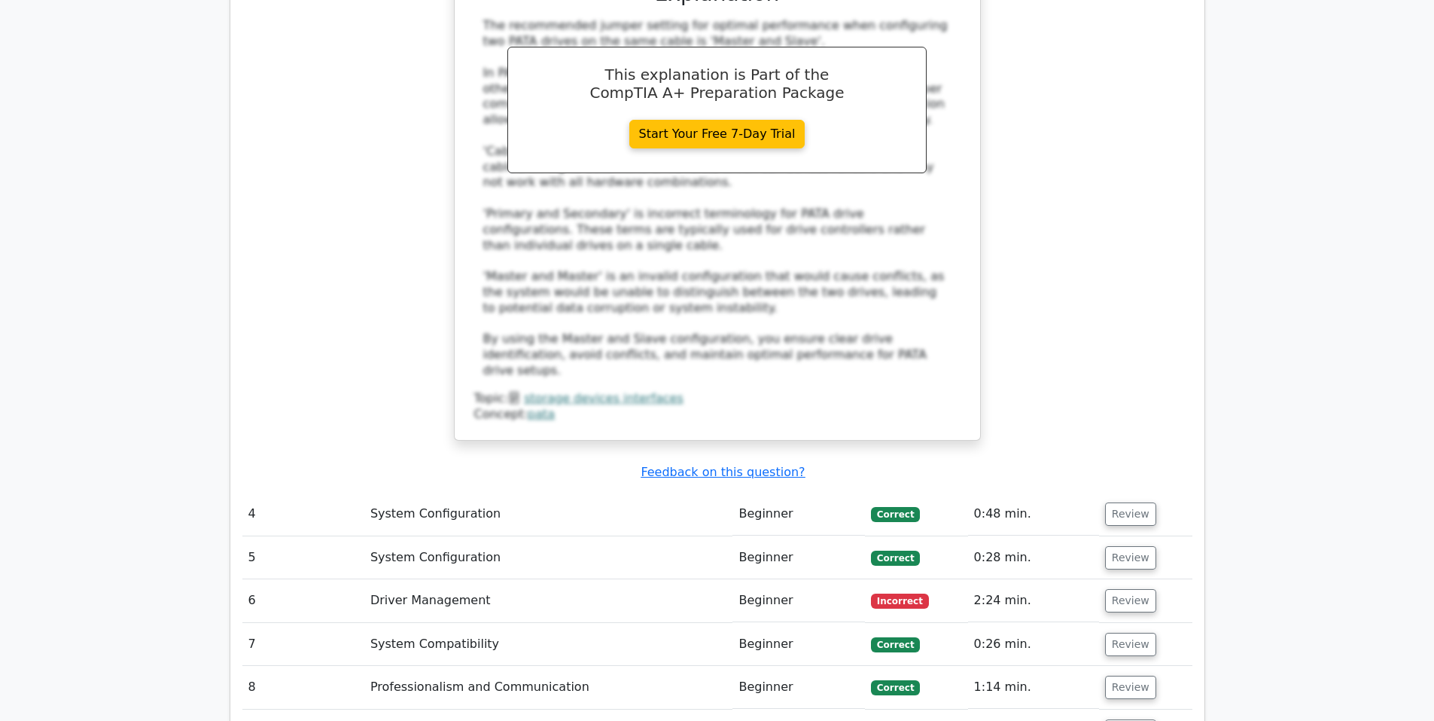
scroll to position [2669, 0]
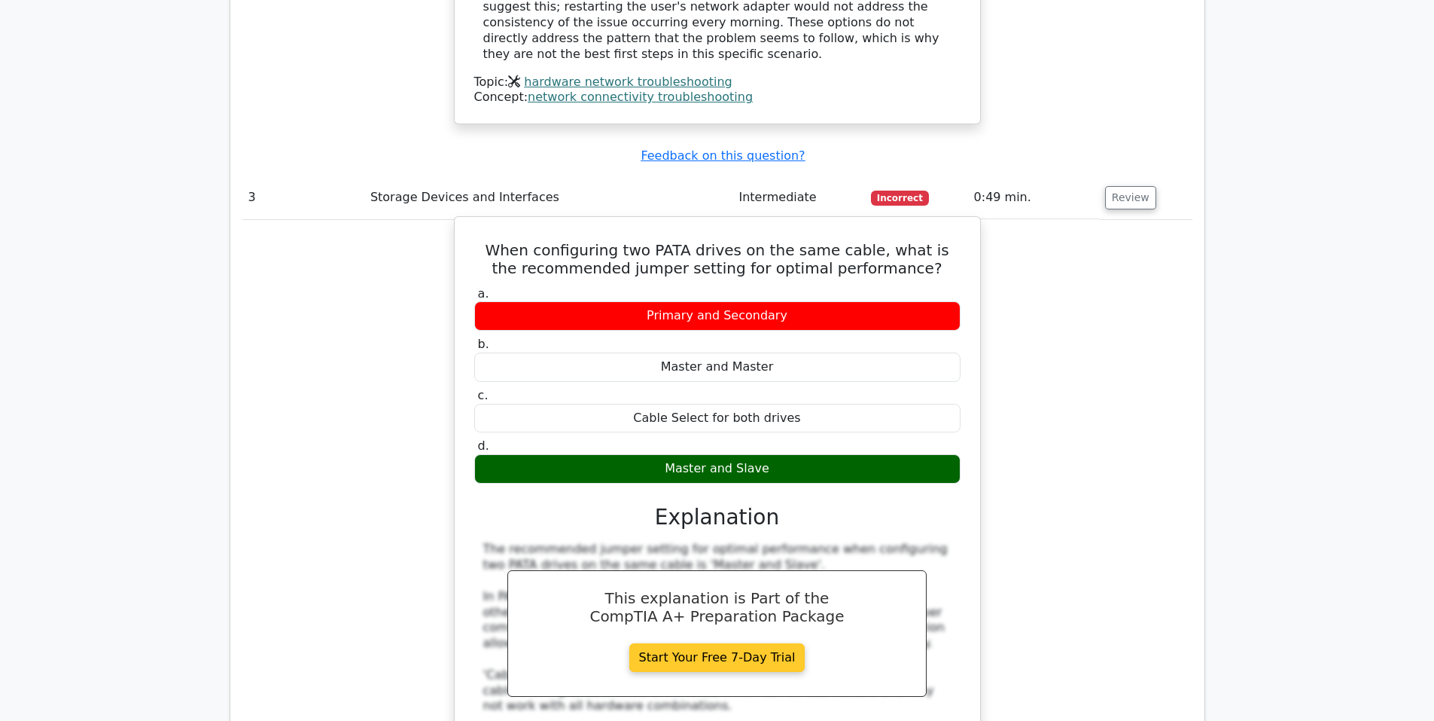
click at [702, 643] on link "Start Your Free 7-Day Trial" at bounding box center [717, 657] width 176 height 29
